Goal: Information Seeking & Learning: Learn about a topic

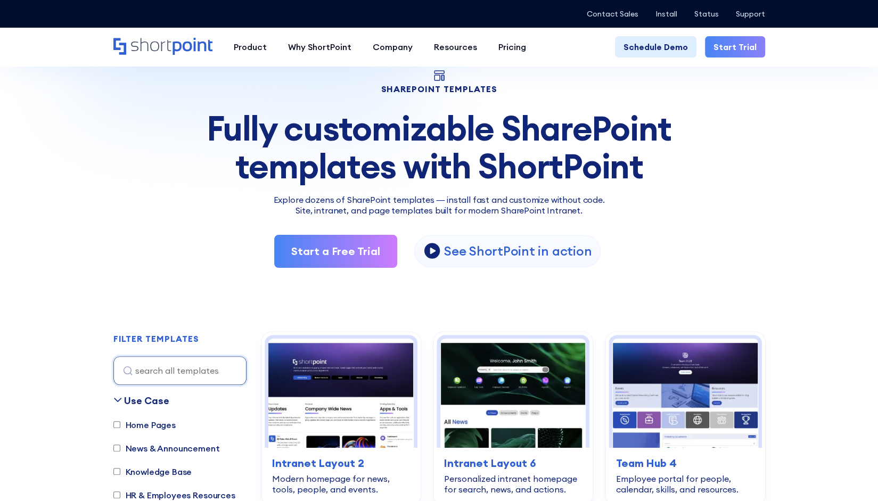
scroll to position [170, 0]
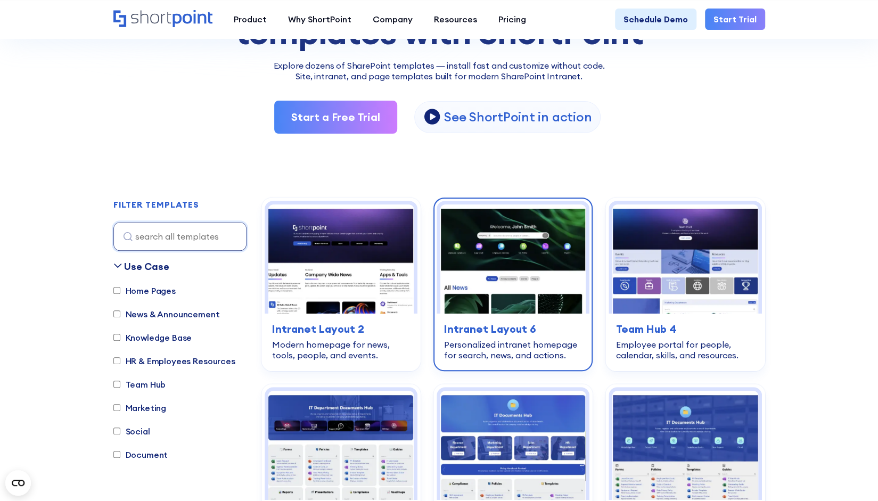
click at [512, 241] on img at bounding box center [512, 259] width 145 height 109
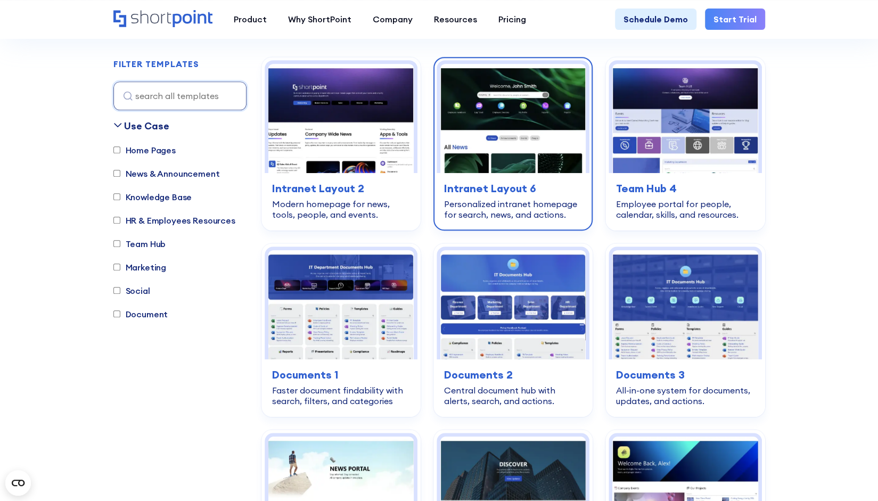
scroll to position [426, 0]
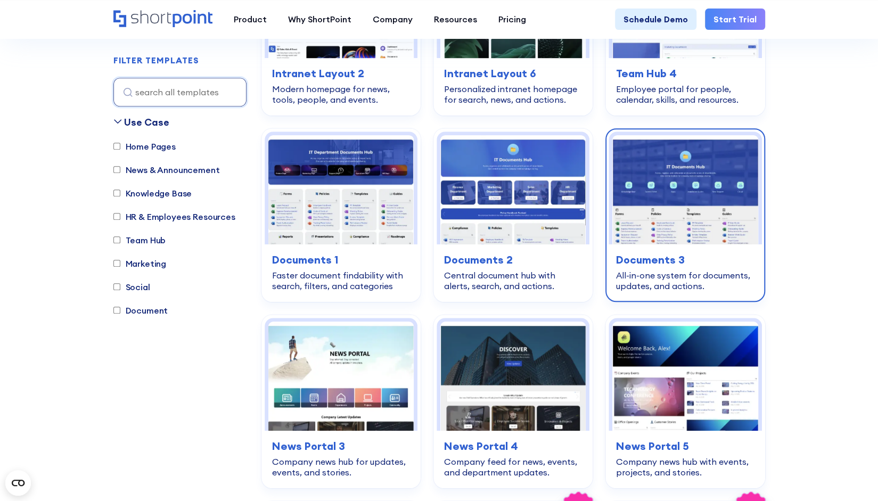
click at [735, 203] on img at bounding box center [685, 189] width 145 height 109
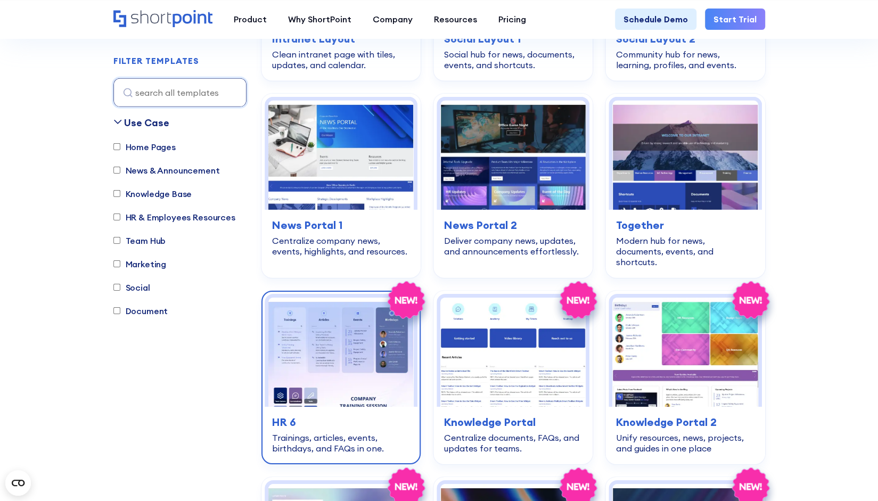
scroll to position [2184, 0]
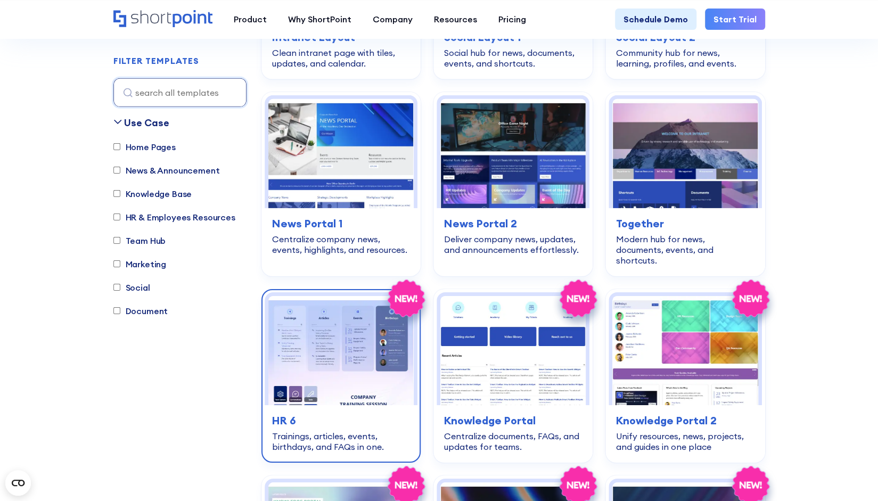
click at [355, 296] on img at bounding box center [340, 350] width 145 height 109
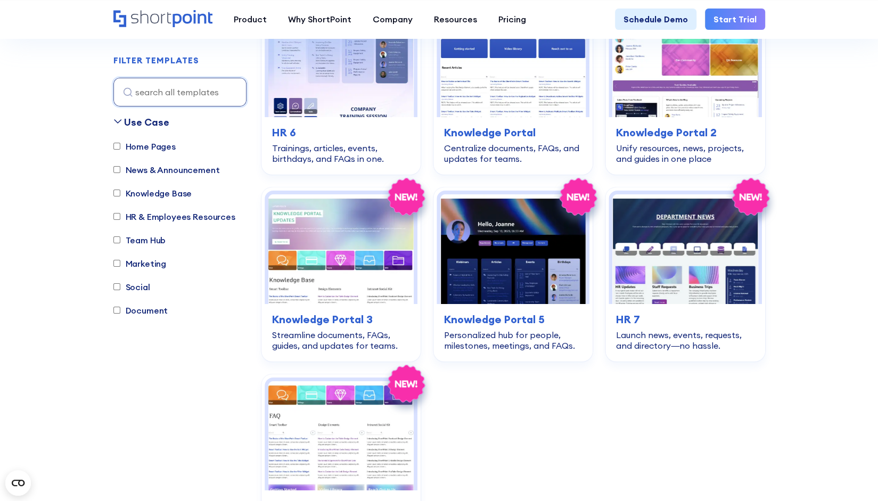
scroll to position [2503, 0]
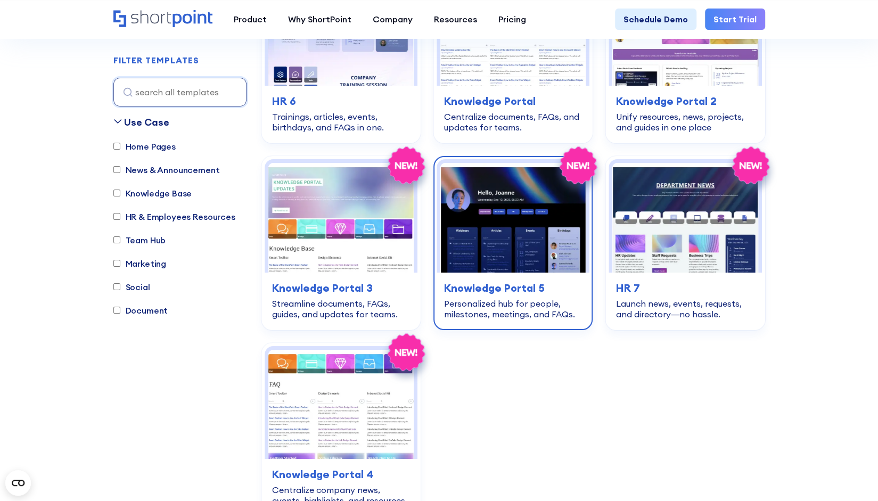
click at [523, 218] on img at bounding box center [512, 217] width 145 height 109
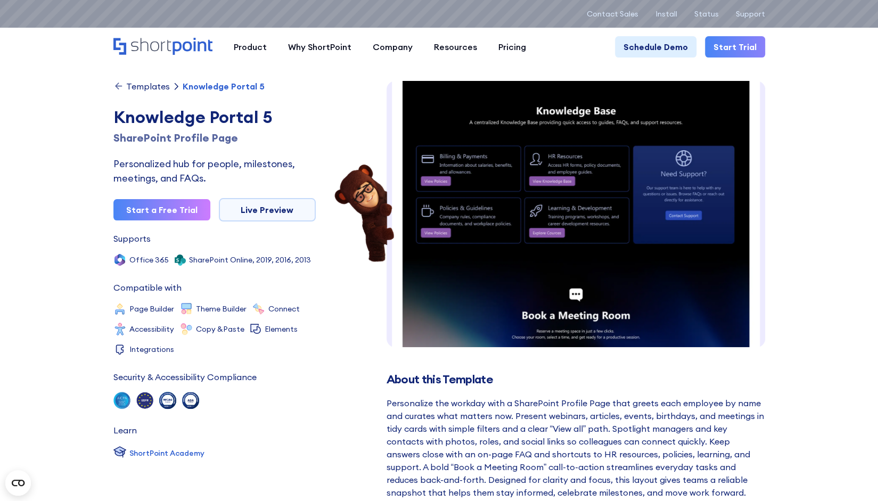
scroll to position [652, 0]
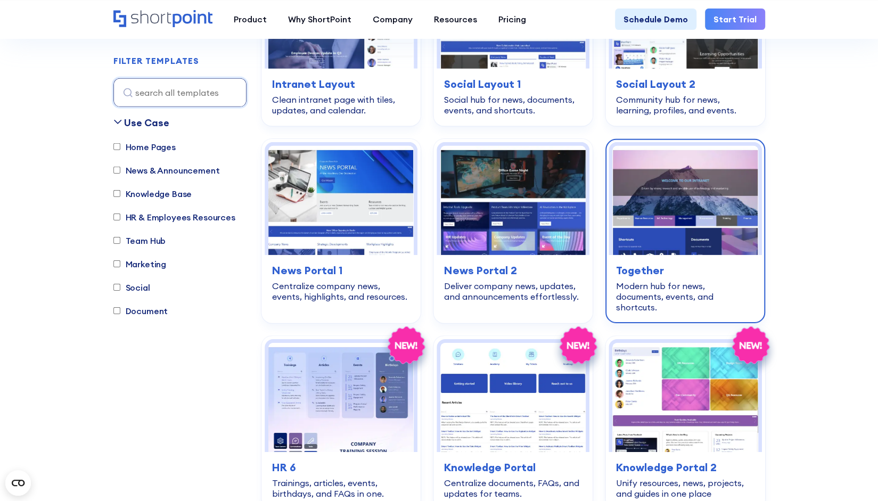
scroll to position [2131, 0]
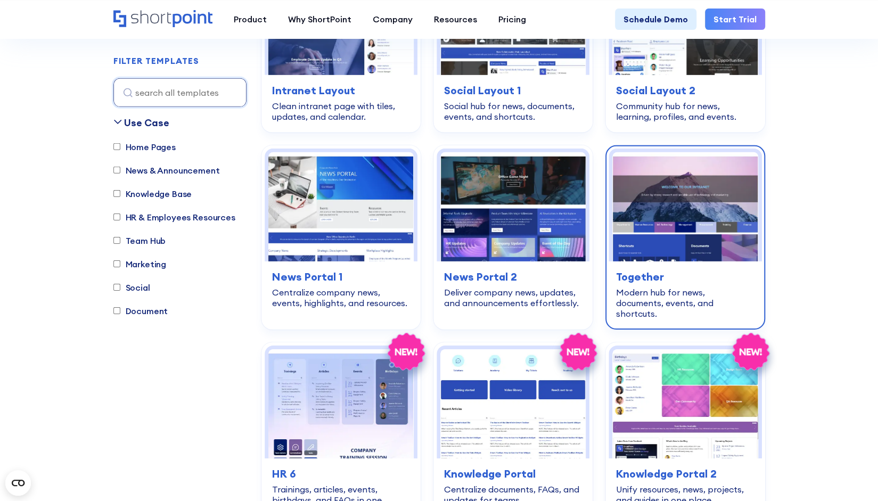
click at [648, 190] on img at bounding box center [685, 206] width 145 height 109
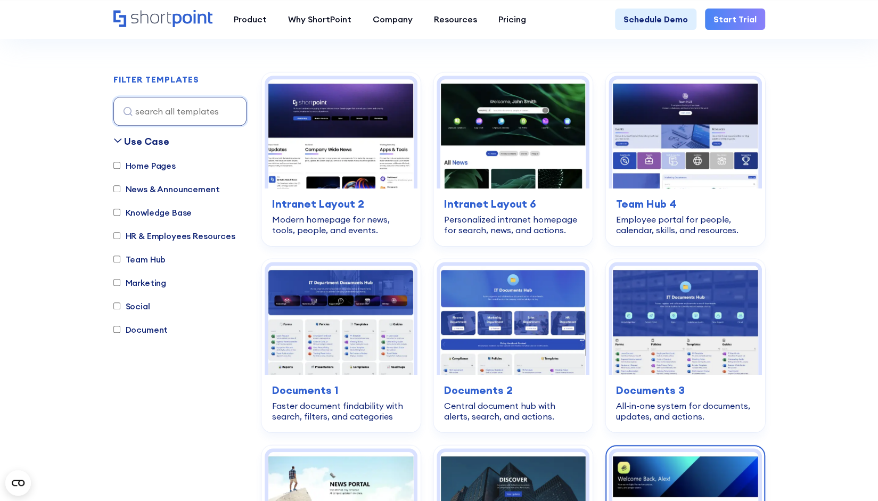
scroll to position [266, 0]
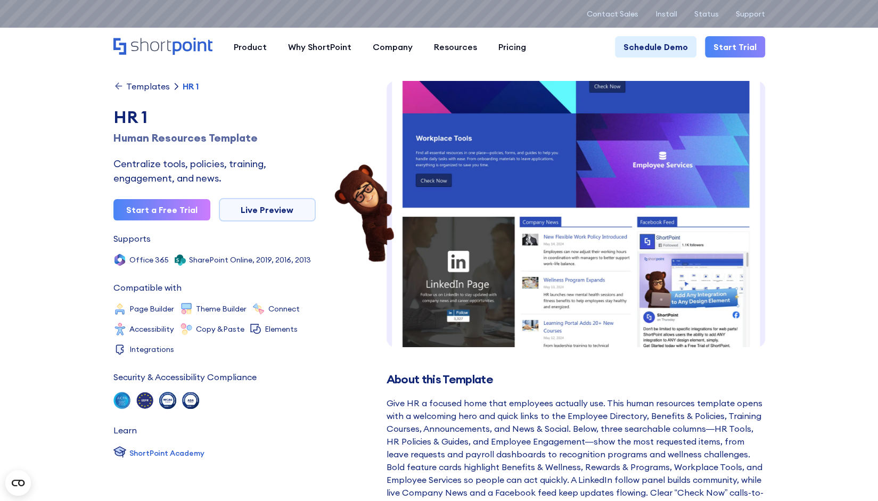
scroll to position [385, 0]
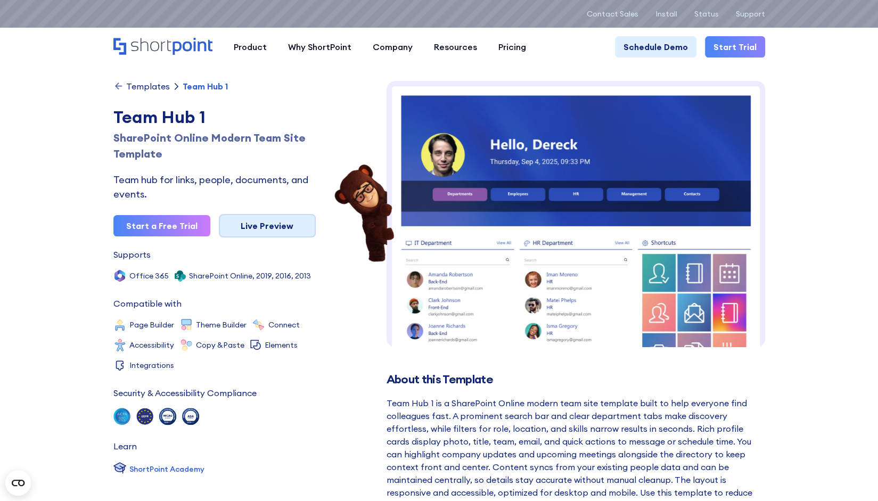
click at [285, 230] on link "Live Preview" at bounding box center [267, 225] width 97 height 23
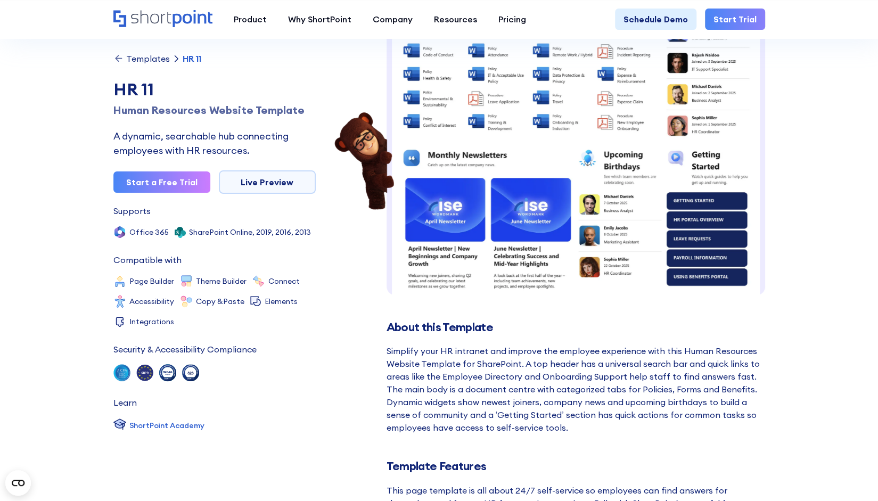
scroll to position [53, 0]
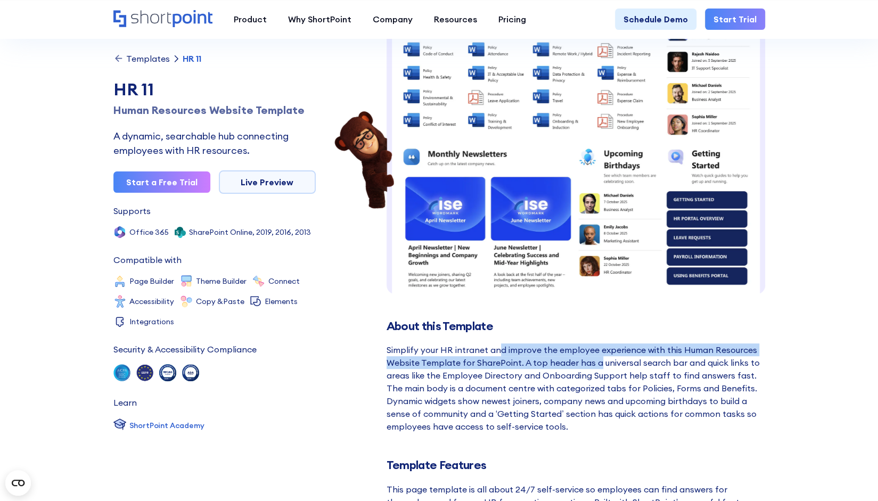
drag, startPoint x: 500, startPoint y: 353, endPoint x: 596, endPoint y: 365, distance: 97.3
click at [596, 365] on div "Simplify your HR intranet and improve the employee experience with this Human R…" at bounding box center [576, 388] width 379 height 89
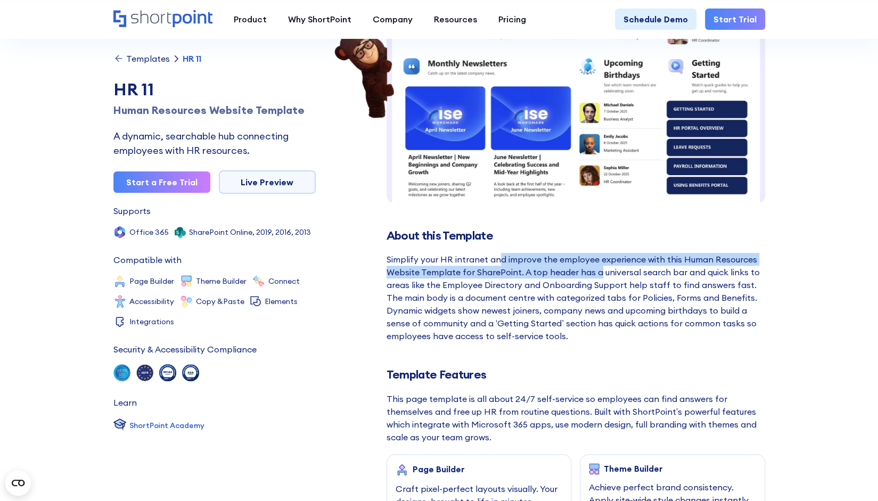
scroll to position [160, 0]
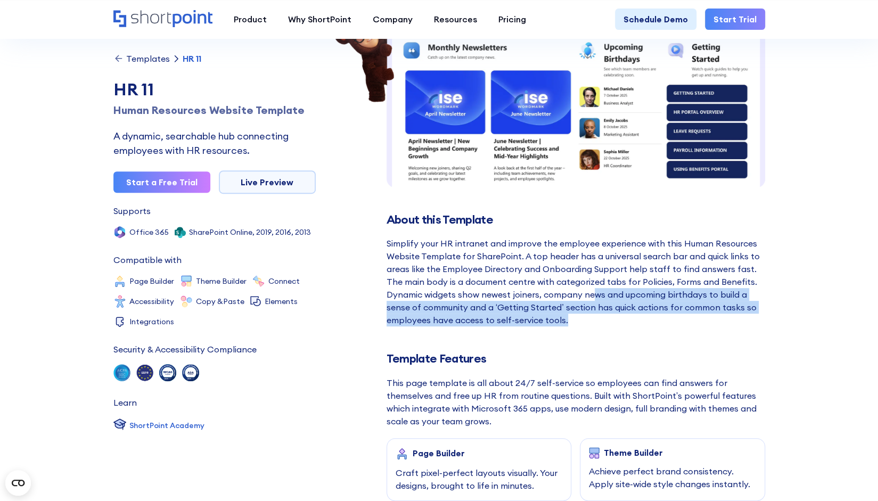
drag, startPoint x: 589, startPoint y: 290, endPoint x: 603, endPoint y: 325, distance: 37.8
click at [603, 325] on div "Simplify your HR intranet and improve the employee experience with this Human R…" at bounding box center [576, 281] width 379 height 89
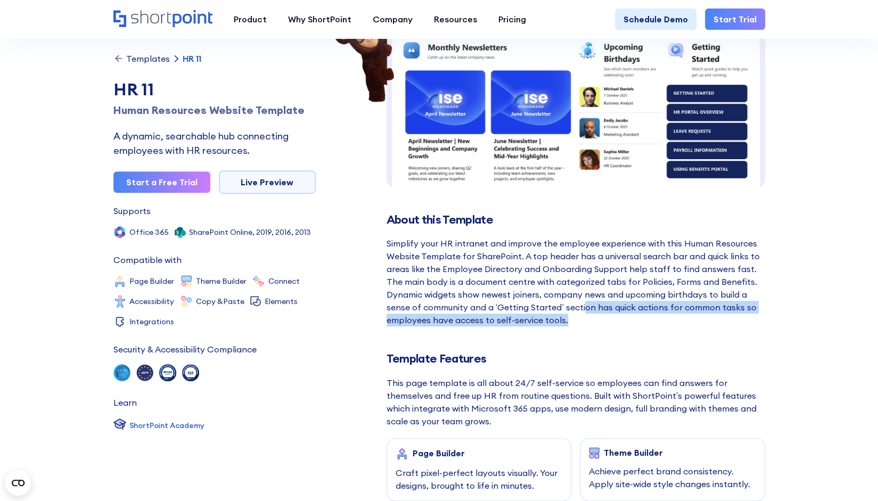
drag, startPoint x: 603, startPoint y: 333, endPoint x: 584, endPoint y: 302, distance: 36.8
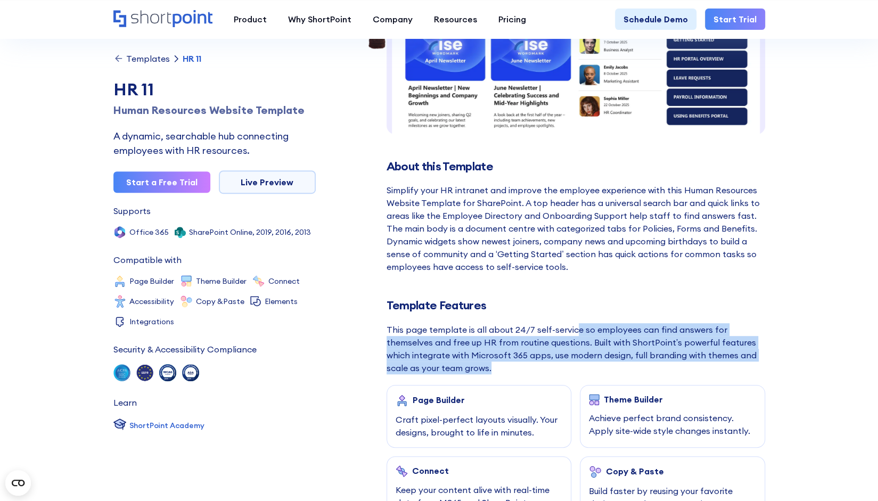
drag, startPoint x: 572, startPoint y: 332, endPoint x: 617, endPoint y: 365, distance: 56.0
click at [617, 365] on div "This page template is all about 24/7 self-service so employees can find answers…" at bounding box center [576, 348] width 379 height 51
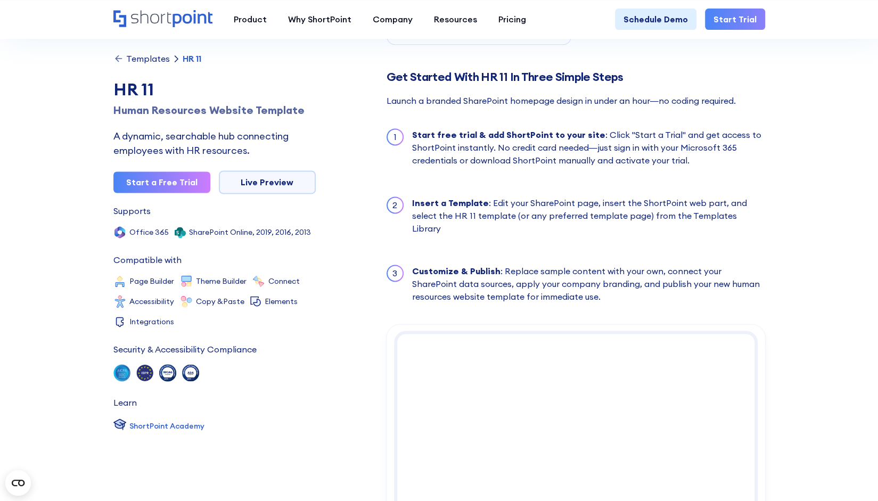
scroll to position [905, 0]
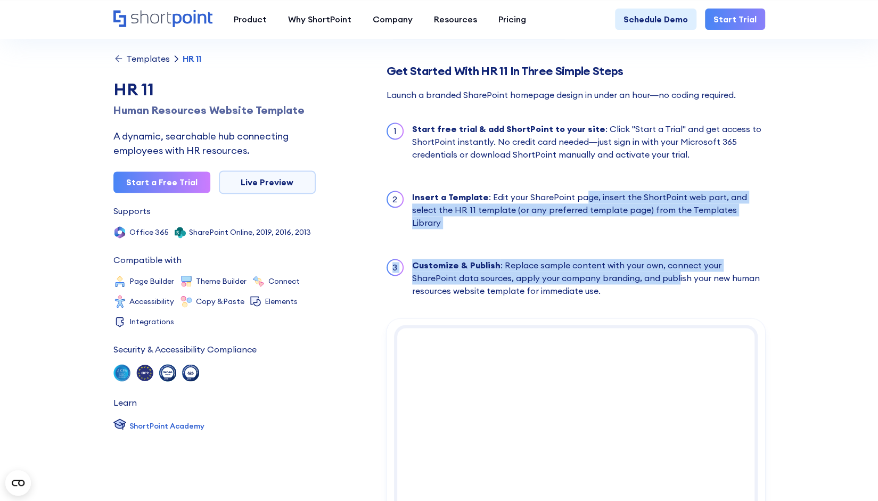
drag, startPoint x: 580, startPoint y: 196, endPoint x: 629, endPoint y: 264, distance: 83.5
click at [629, 264] on ul "1 Start free trial & add ShortPoint to your site : Click "Start a Trial" and ge…" at bounding box center [576, 210] width 379 height 196
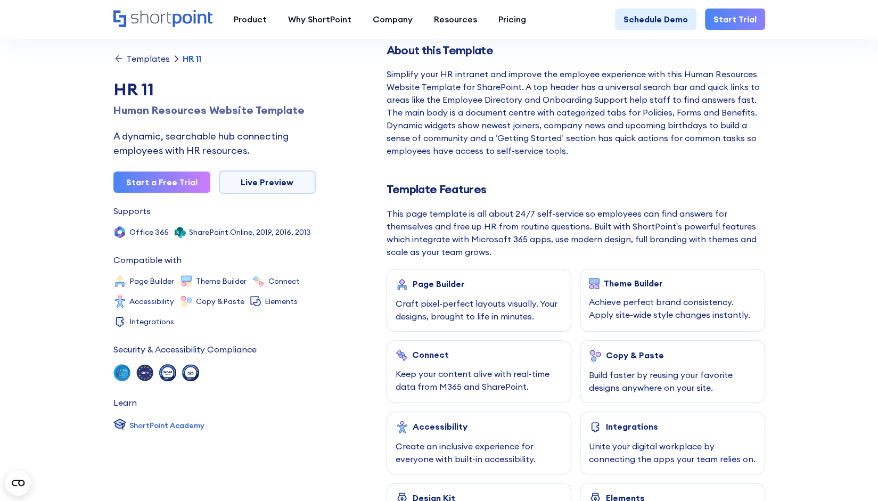
scroll to position [305, 0]
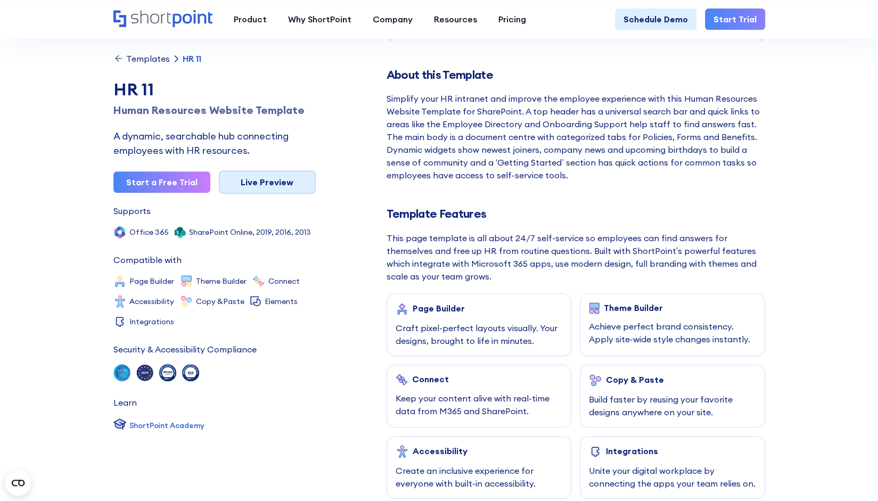
click at [269, 172] on link "Live Preview" at bounding box center [267, 181] width 97 height 23
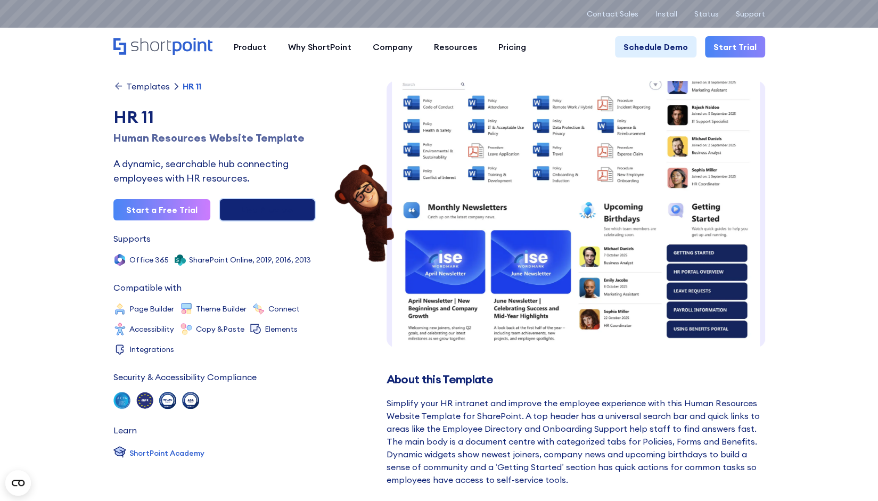
scroll to position [0, 0]
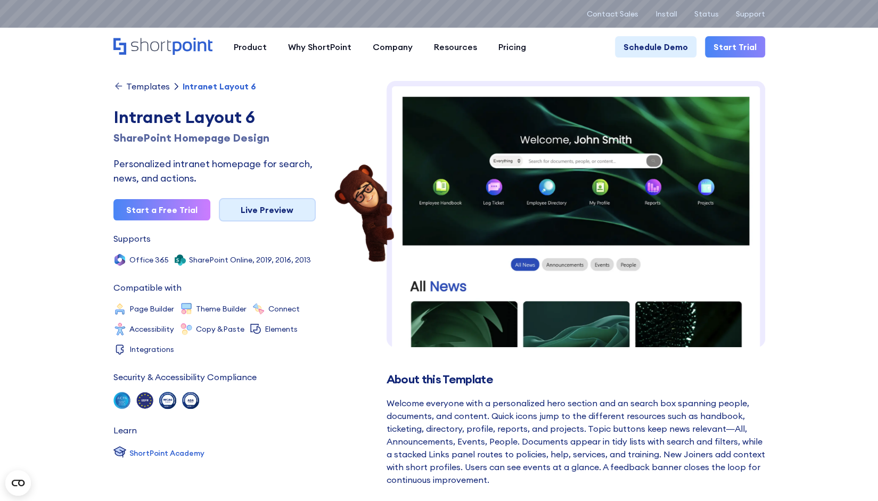
click at [304, 219] on link "Live Preview" at bounding box center [267, 209] width 97 height 23
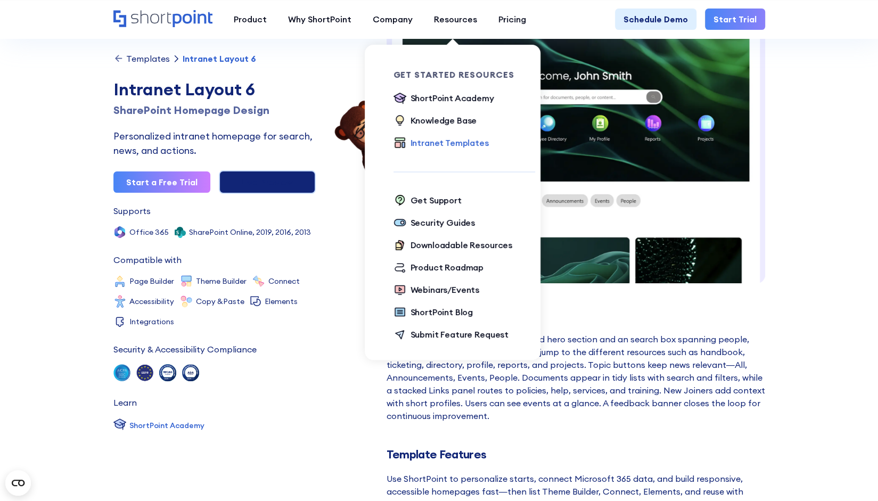
scroll to position [107, 0]
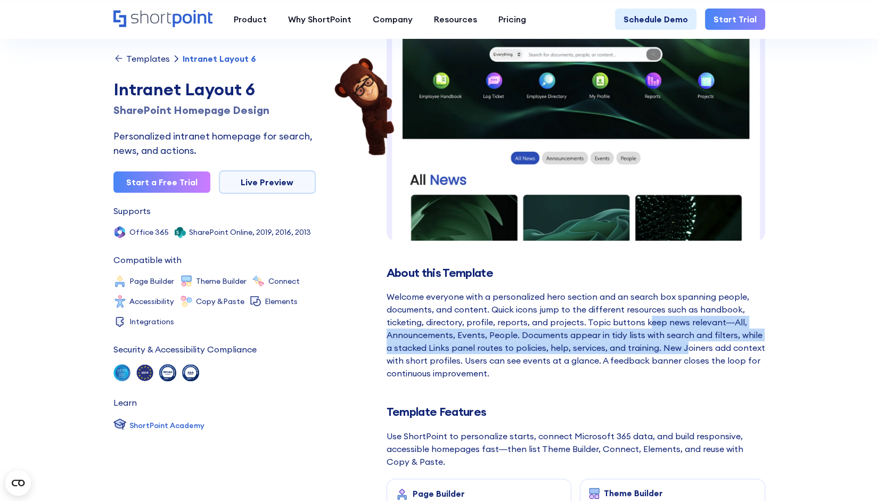
drag, startPoint x: 643, startPoint y: 317, endPoint x: 676, endPoint y: 345, distance: 43.1
click at [676, 345] on div "Welcome everyone with a personalized hero section and an search box spanning pe…" at bounding box center [576, 334] width 379 height 89
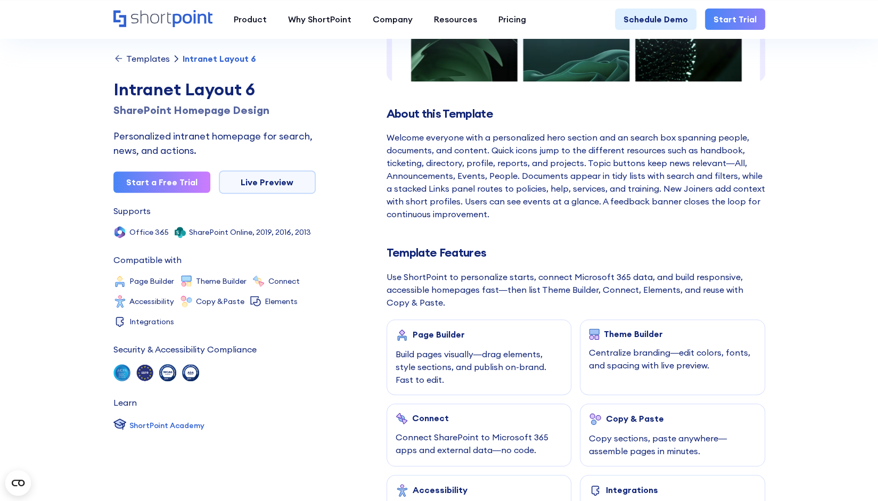
scroll to position [266, 0]
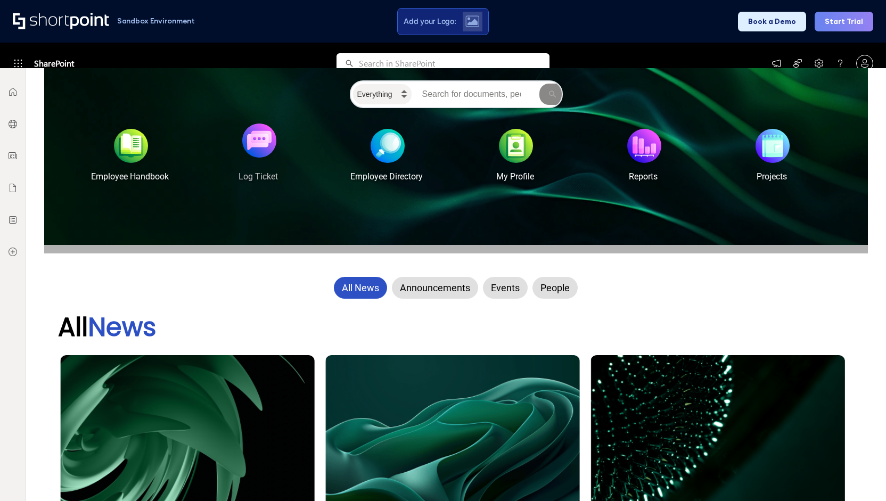
scroll to position [213, 0]
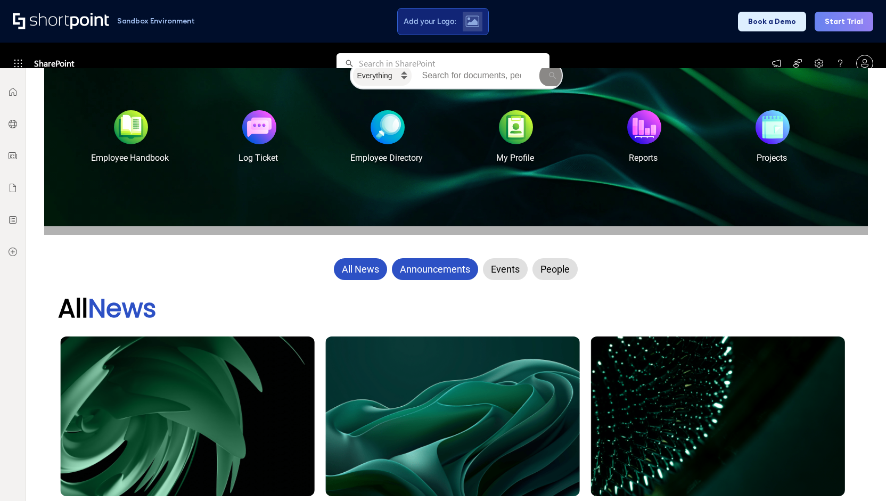
click at [401, 271] on div "Announcements" at bounding box center [435, 269] width 86 height 22
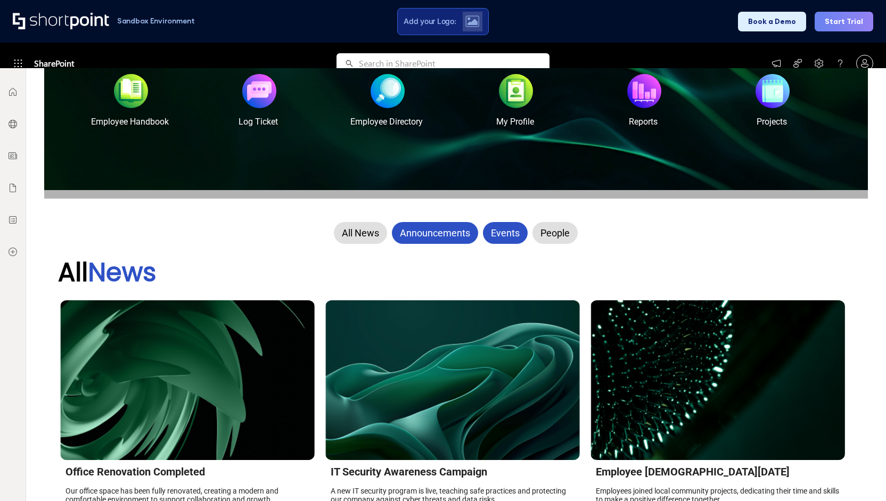
scroll to position [320, 0]
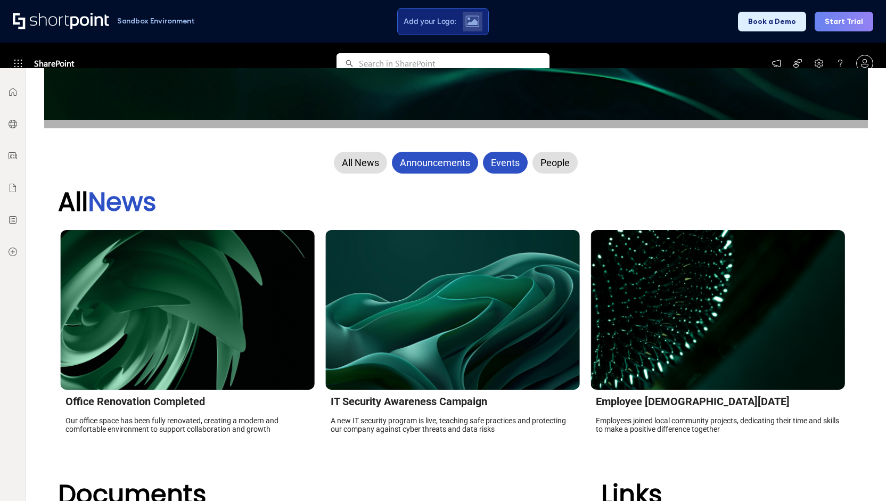
click at [494, 152] on div "Events" at bounding box center [505, 163] width 45 height 22
drag, startPoint x: 549, startPoint y: 165, endPoint x: 509, endPoint y: 166, distance: 39.4
click at [549, 165] on div "People" at bounding box center [555, 163] width 45 height 22
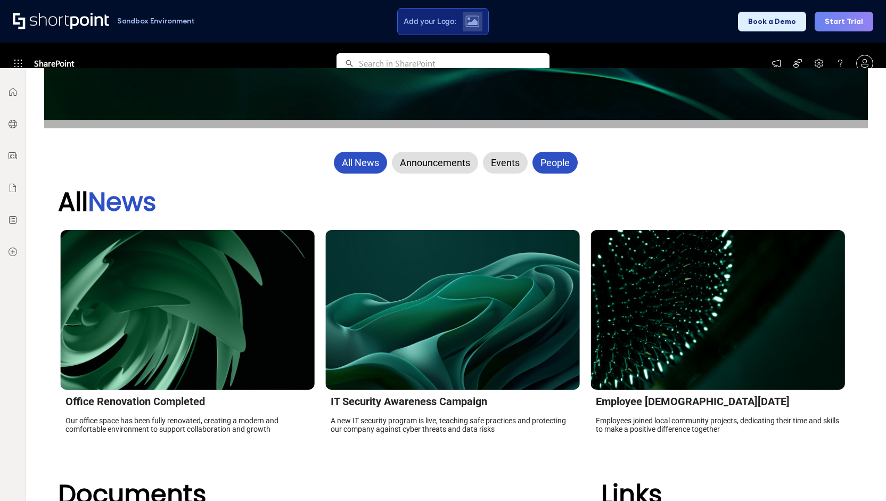
click at [370, 171] on div "All News" at bounding box center [360, 163] width 53 height 22
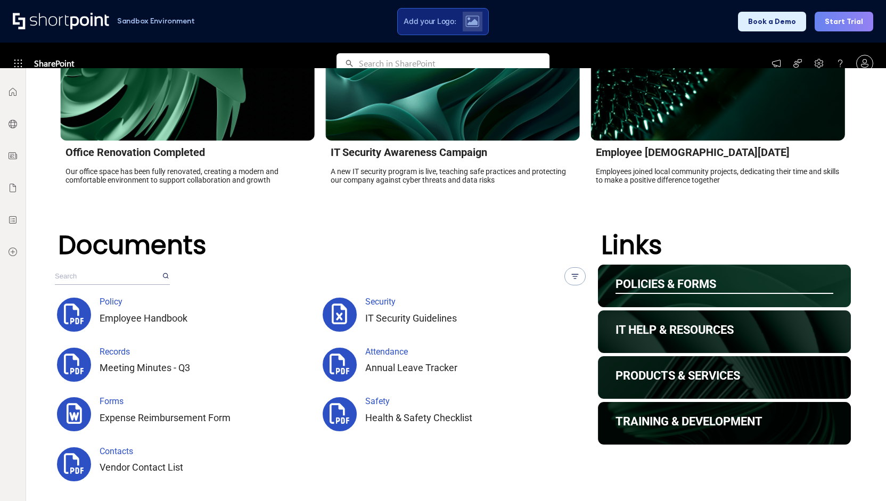
scroll to position [639, 0]
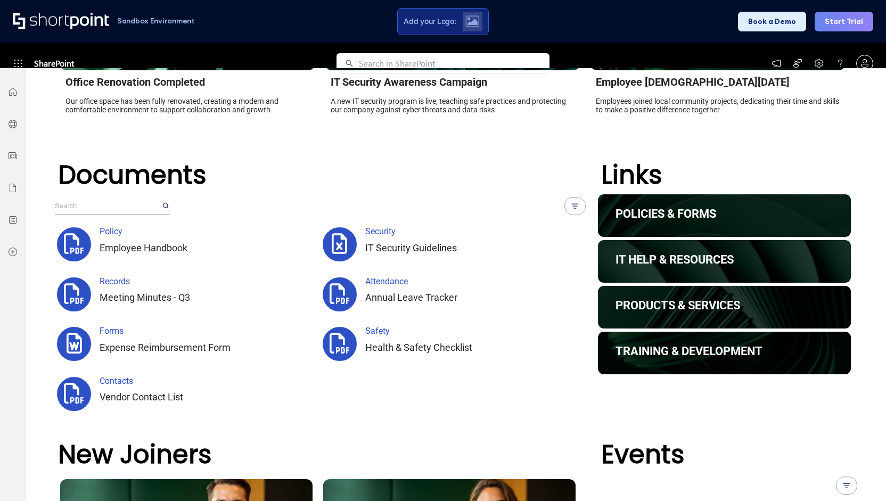
click at [124, 214] on input "text" at bounding box center [108, 206] width 106 height 17
type input "policy"
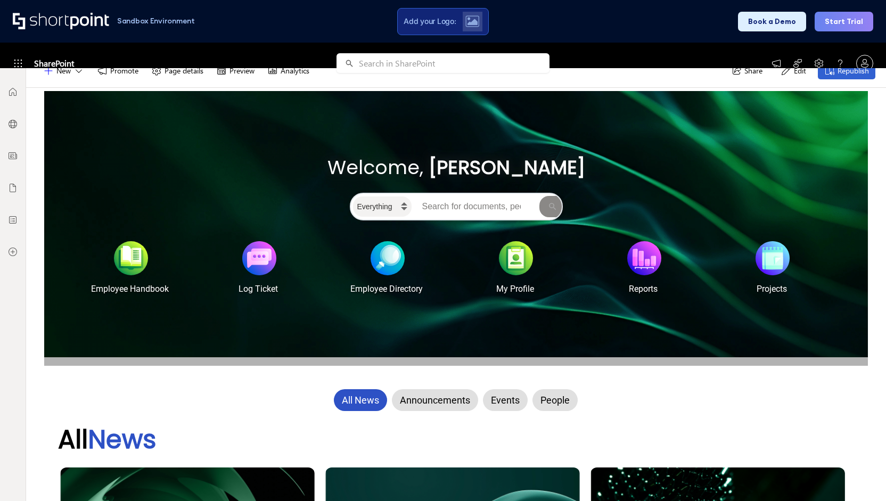
scroll to position [0, 0]
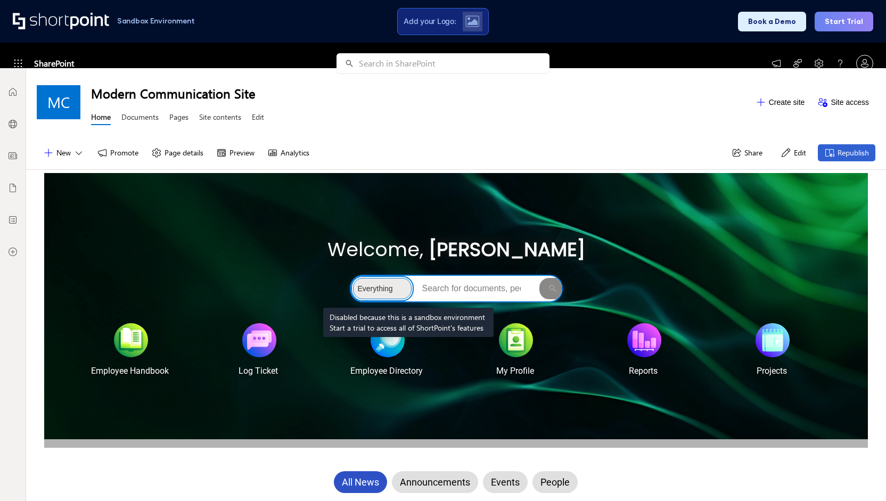
click at [391, 296] on select "Everything People Documents Sites" at bounding box center [382, 288] width 59 height 21
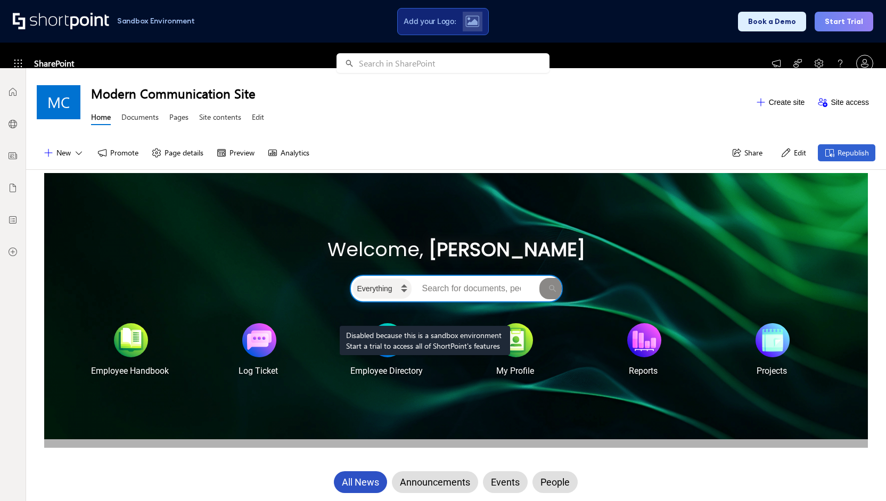
click at [426, 297] on input "Search intranet" at bounding box center [476, 288] width 124 height 21
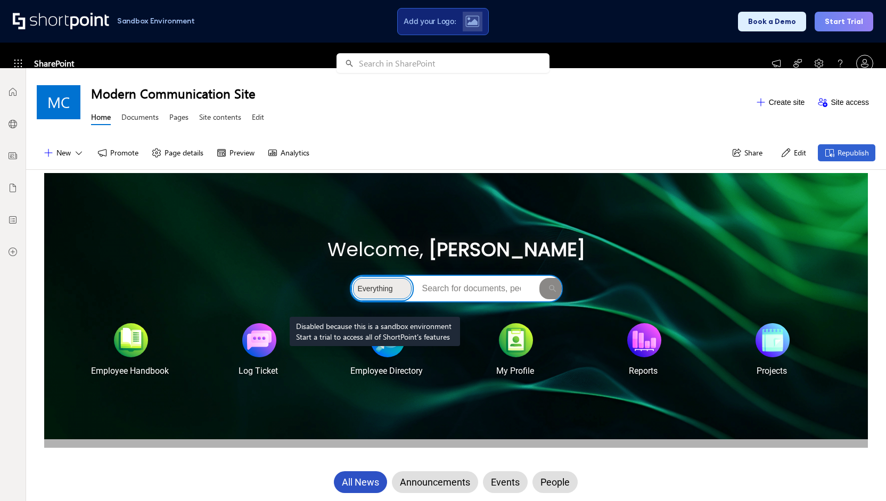
click at [375, 290] on select "Everything People Documents Sites" at bounding box center [382, 288] width 59 height 21
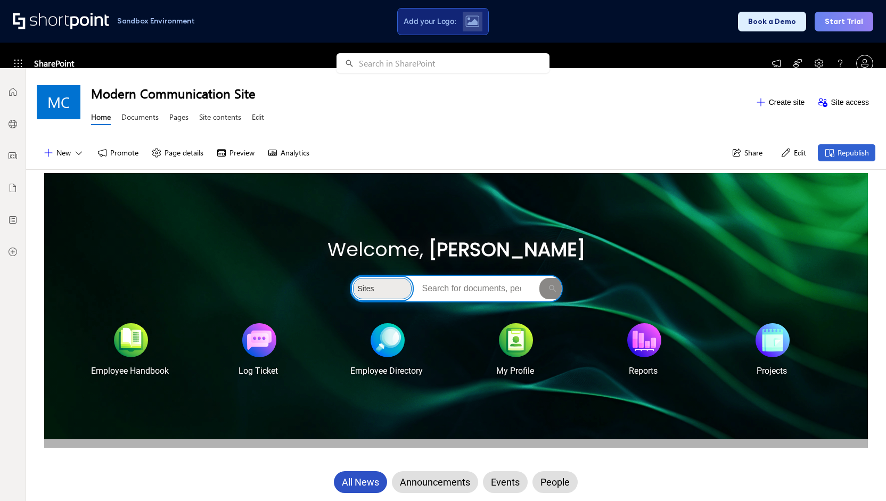
click at [353, 278] on select "Everything People Documents Sites" at bounding box center [382, 288] width 59 height 21
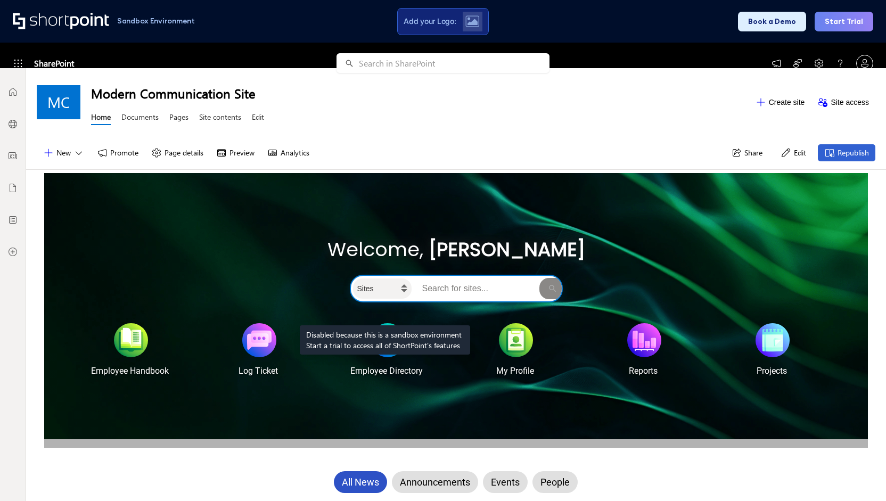
click at [385, 299] on form "Everything People Documents Sites" at bounding box center [456, 289] width 213 height 28
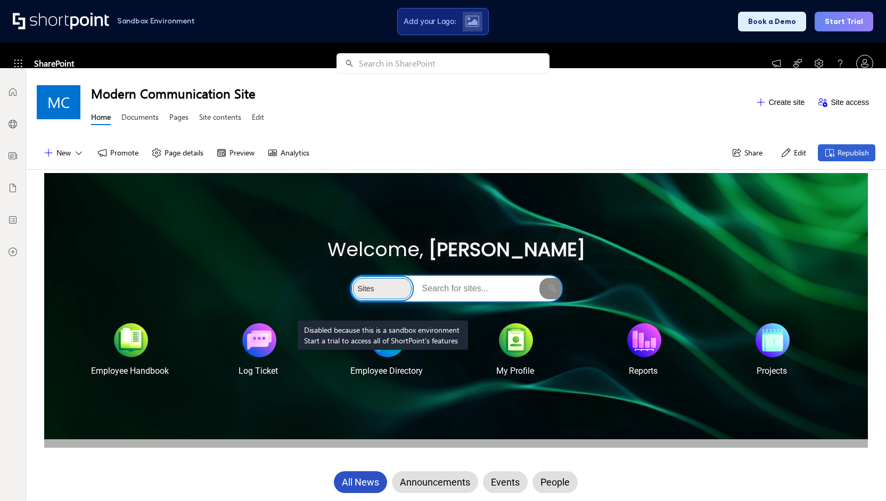
click at [384, 292] on select "Everything People Documents Sites" at bounding box center [382, 288] width 59 height 21
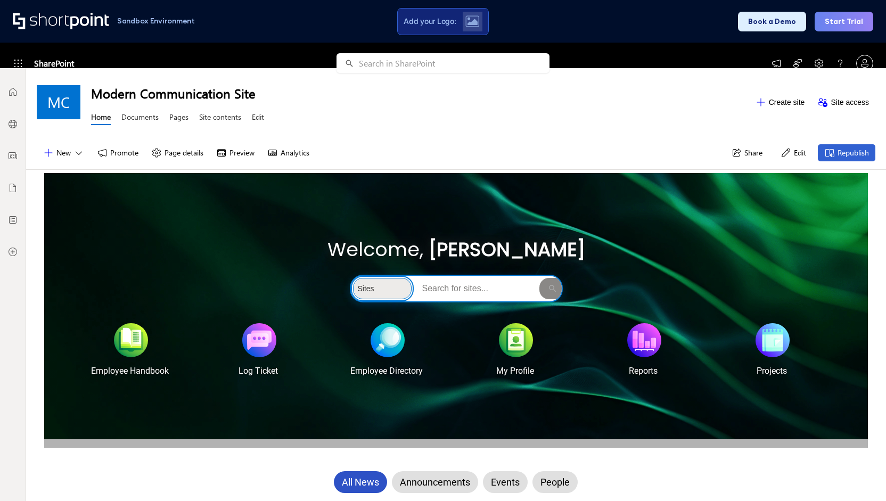
select select "everything"
click at [353, 278] on select "Everything People Documents Sites" at bounding box center [382, 288] width 59 height 21
click at [667, 246] on div "Welcome, [PERSON_NAME]" at bounding box center [456, 249] width 764 height 29
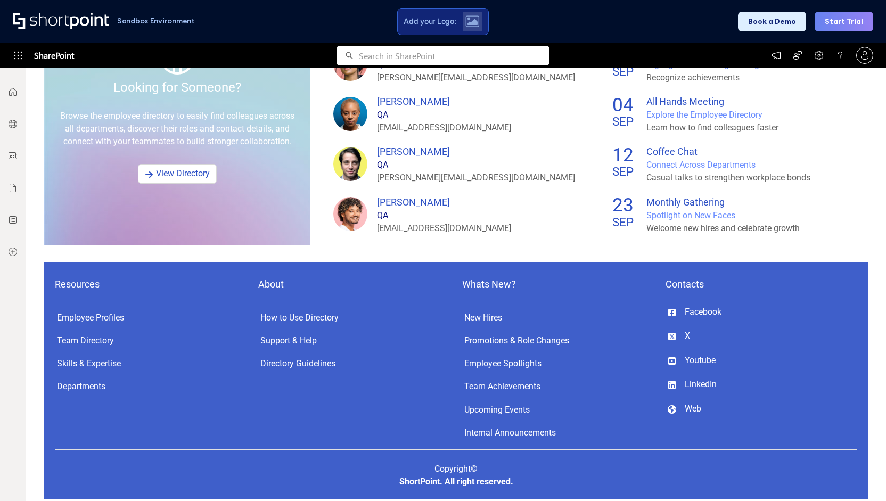
scroll to position [777, 0]
